Goal: Information Seeking & Learning: Learn about a topic

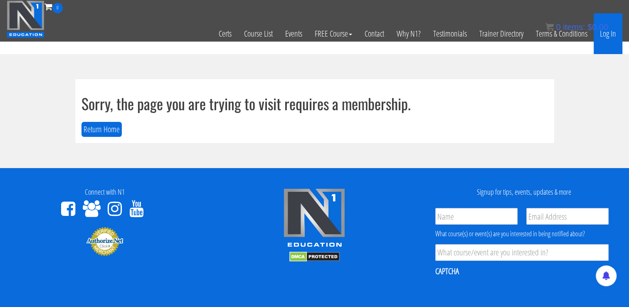
click at [604, 34] on link "Log In" at bounding box center [608, 33] width 29 height 41
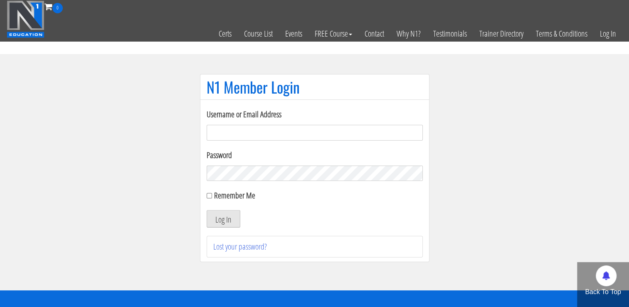
type input "niko_6@azet.sk"
click at [230, 220] on button "Log In" at bounding box center [224, 218] width 34 height 17
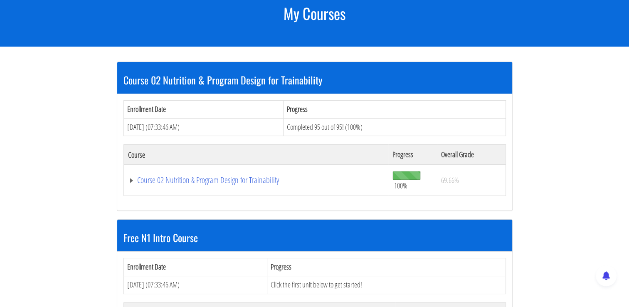
scroll to position [121, 0]
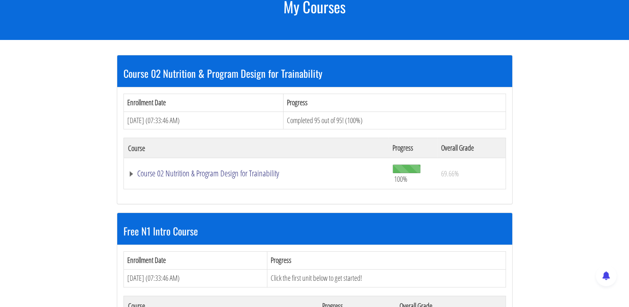
click at [241, 174] on link "Course 02 Nutrition & Program Design for Trainability" at bounding box center [256, 173] width 257 height 8
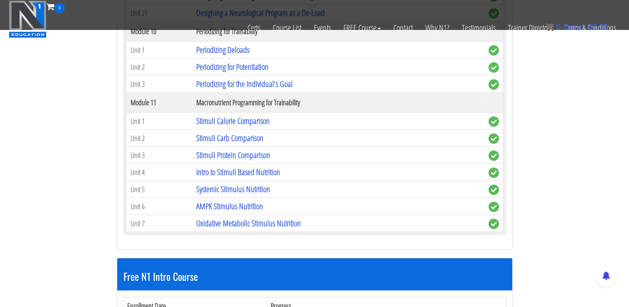
scroll to position [1866, 0]
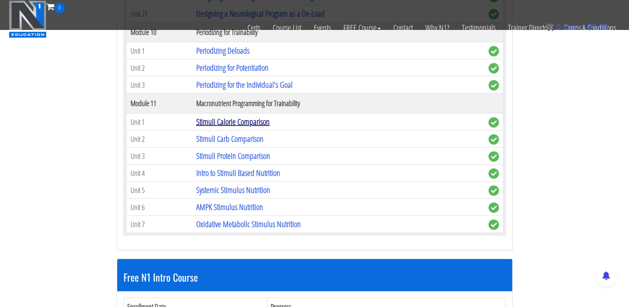
click at [250, 116] on link "Stimuli Calorie Comparison" at bounding box center [233, 121] width 74 height 11
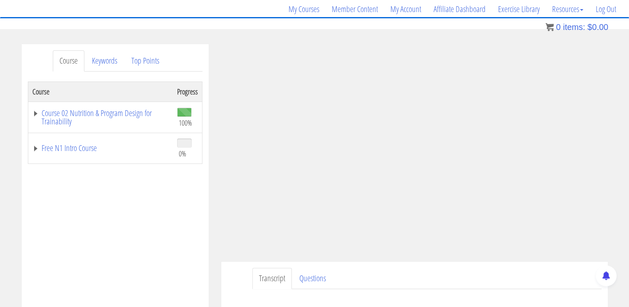
scroll to position [109, 0]
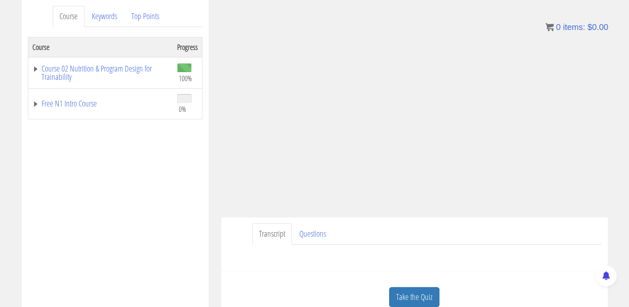
click at [416, 223] on div "Transcript Questions Have a question on this unit? Please submit it here: Name …" at bounding box center [414, 244] width 387 height 54
click at [412, 291] on link "Take the Quiz" at bounding box center [414, 297] width 50 height 20
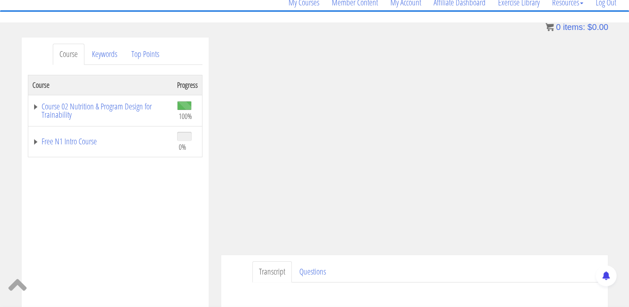
scroll to position [76, 0]
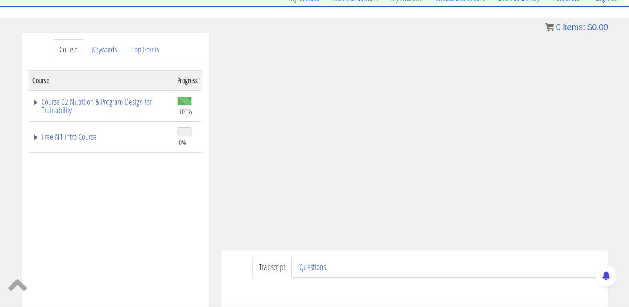
click at [437, 255] on div "Transcript Questions Have a question on this unit? Please submit it here: Name …" at bounding box center [414, 277] width 387 height 54
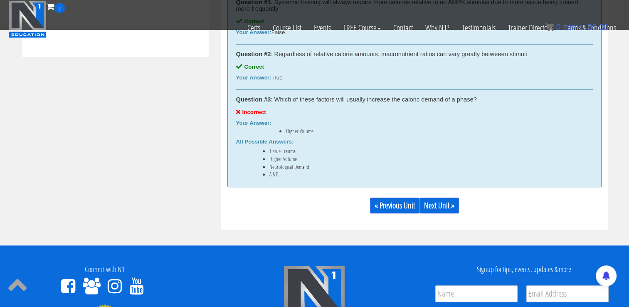
scroll to position [475, 0]
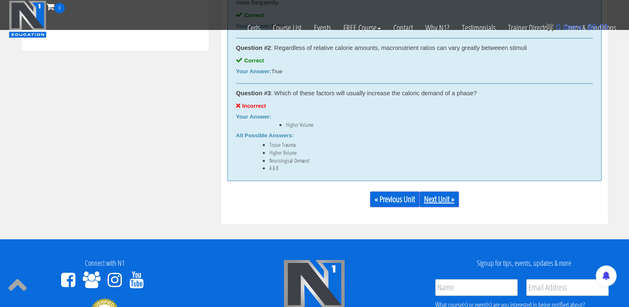
click at [439, 198] on link "Next Unit »" at bounding box center [440, 199] width 40 height 16
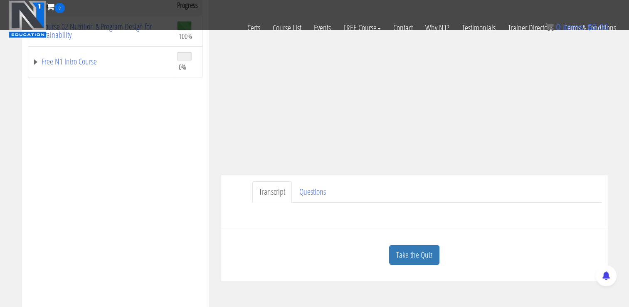
scroll to position [165, 0]
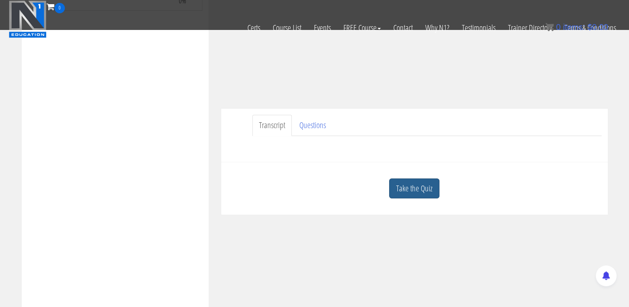
click at [426, 187] on link "Take the Quiz" at bounding box center [414, 188] width 50 height 20
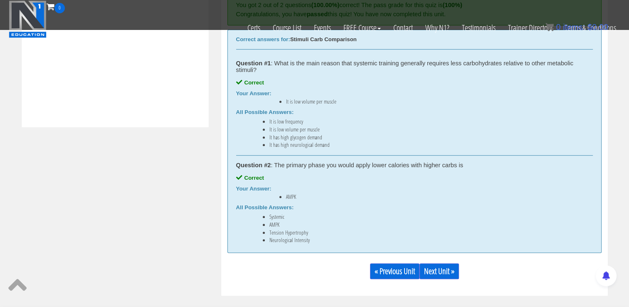
scroll to position [399, 0]
click at [439, 268] on link "Next Unit »" at bounding box center [440, 271] width 40 height 16
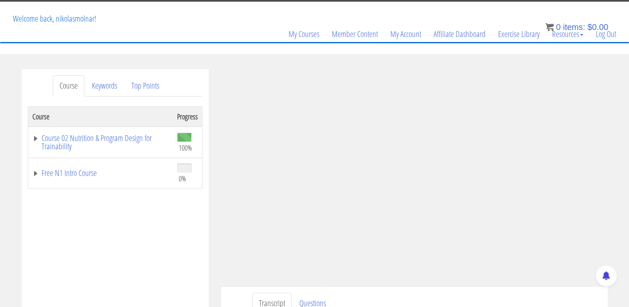
scroll to position [41, 0]
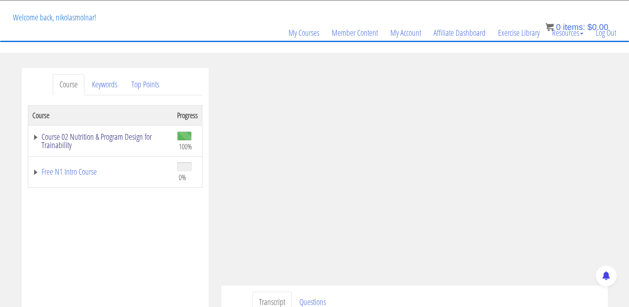
click at [124, 134] on link "Course 02 Nutrition & Program Design for Trainability" at bounding box center [100, 141] width 136 height 17
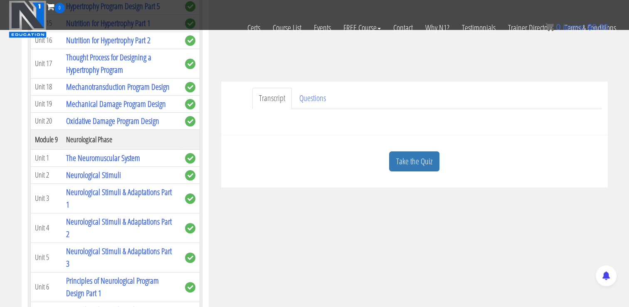
scroll to position [1276, 0]
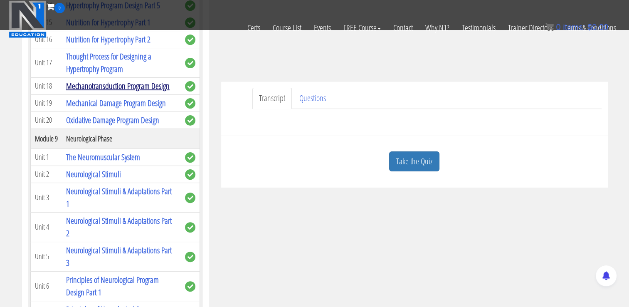
click at [133, 91] on link "Mechanotransduction Program Design" at bounding box center [118, 85] width 104 height 11
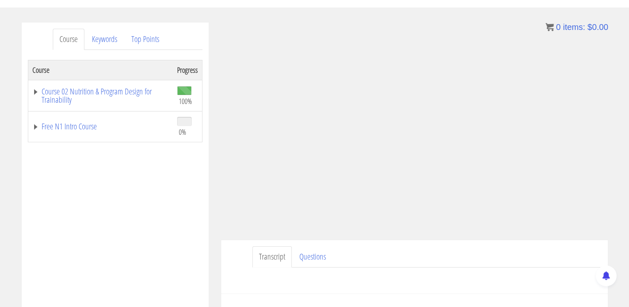
scroll to position [92, 0]
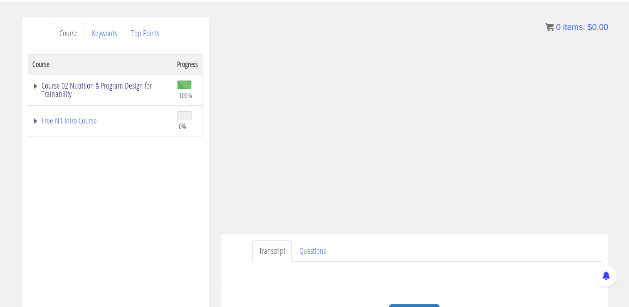
click at [129, 86] on link "Course 02 Nutrition & Program Design for Trainability" at bounding box center [100, 89] width 136 height 17
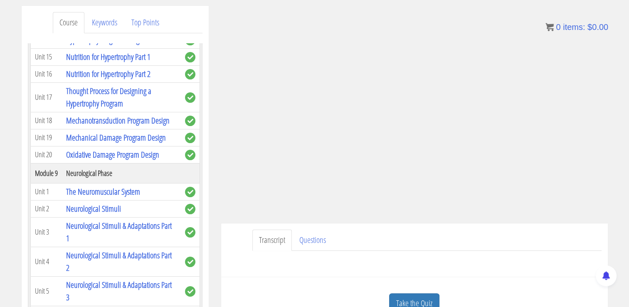
scroll to position [104, 0]
